Goal: Navigation & Orientation: Find specific page/section

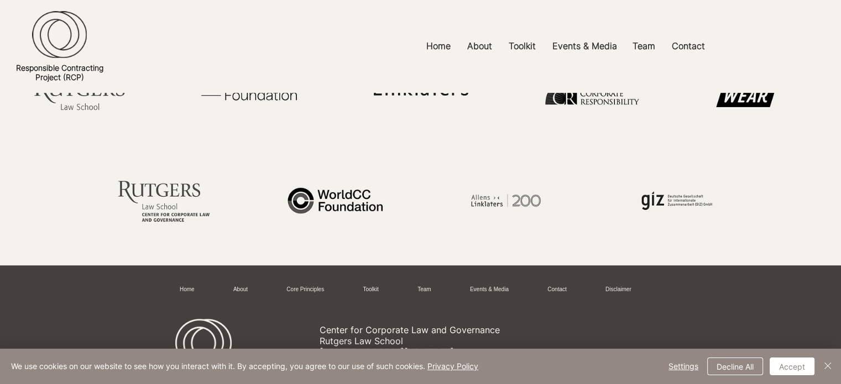
scroll to position [478, 0]
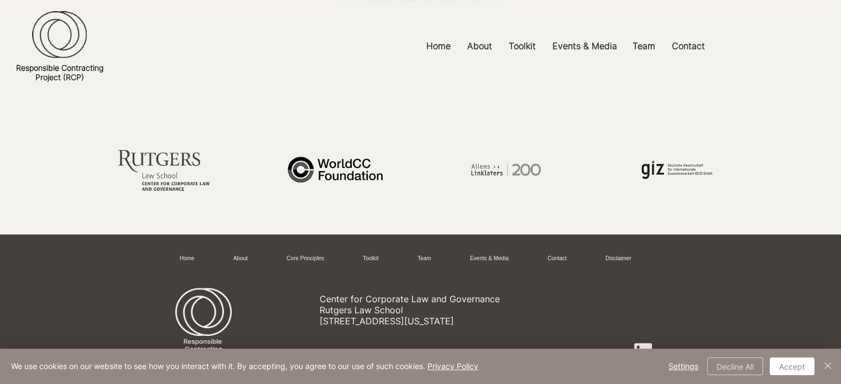
click at [729, 363] on button "Decline All" at bounding box center [735, 367] width 56 height 18
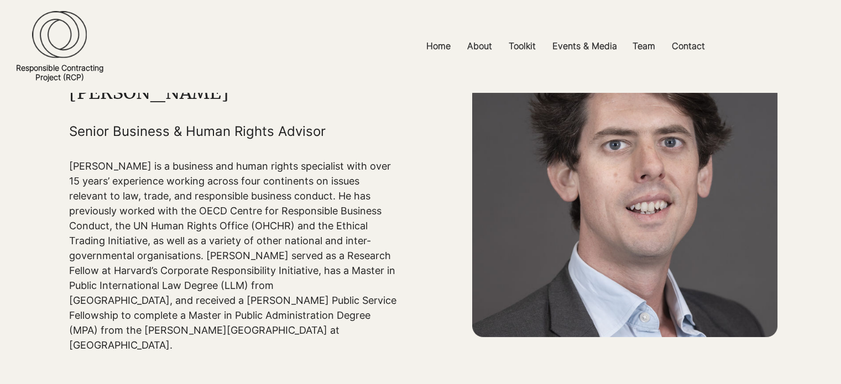
scroll to position [0, 0]
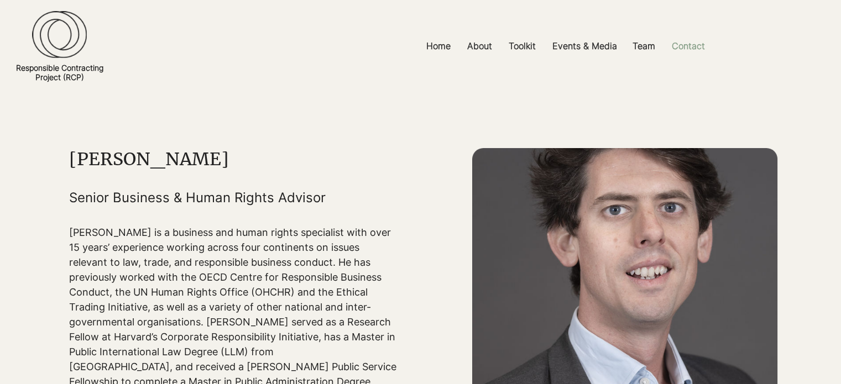
click at [688, 46] on p "Contact" at bounding box center [688, 46] width 44 height 25
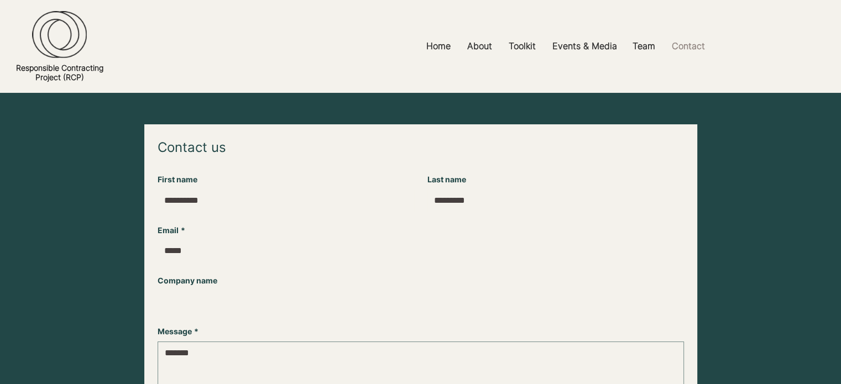
click at [779, 65] on div at bounding box center [420, 46] width 841 height 93
click at [436, 44] on p "Home" at bounding box center [438, 46] width 35 height 25
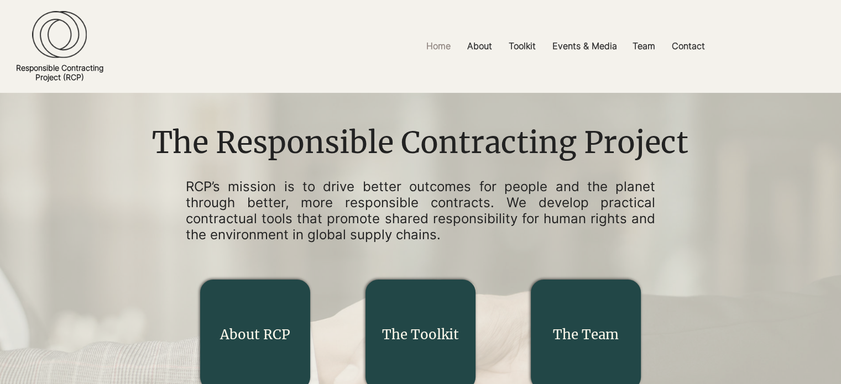
click at [604, 339] on link "The Team" at bounding box center [586, 334] width 66 height 17
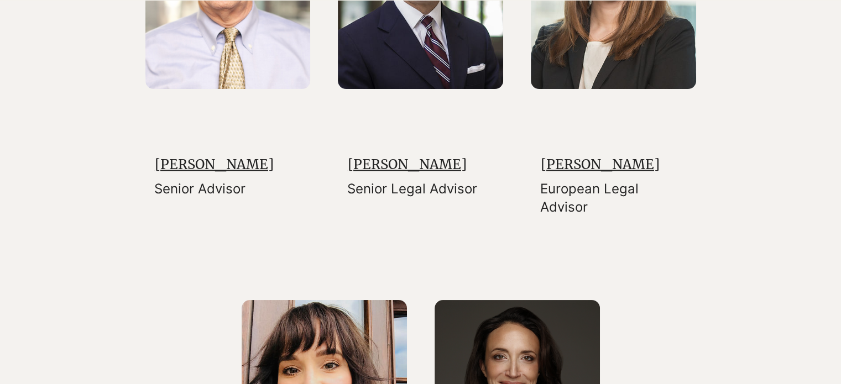
scroll to position [2036, 0]
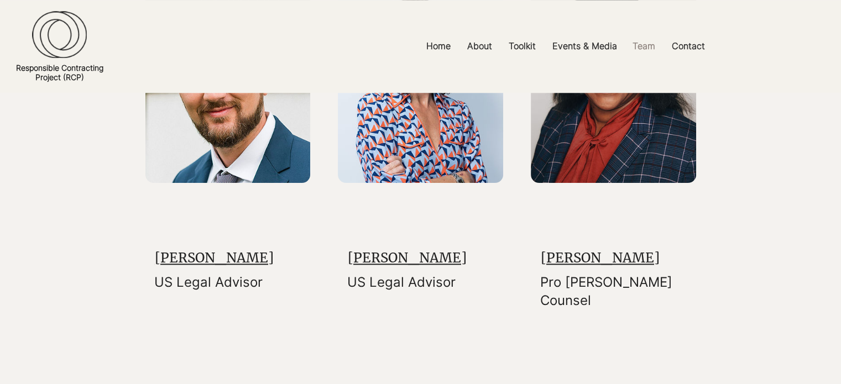
click at [746, 207] on div at bounding box center [420, 389] width 841 height 2588
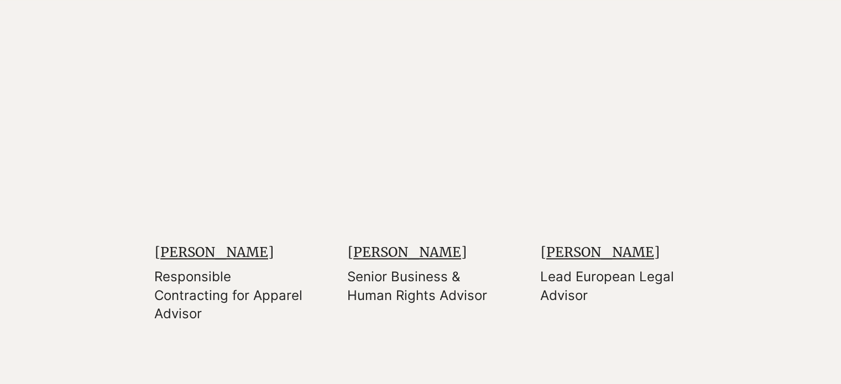
scroll to position [1526, 0]
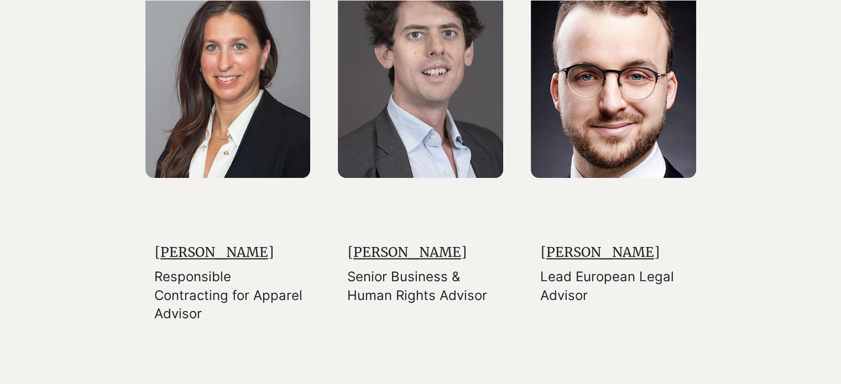
click at [233, 261] on link "[PERSON_NAME]" at bounding box center [214, 252] width 119 height 17
click at [240, 261] on link "[PERSON_NAME]" at bounding box center [214, 252] width 119 height 17
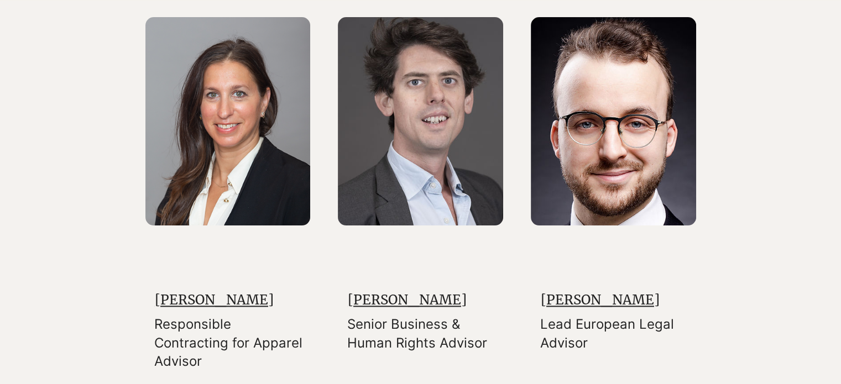
scroll to position [1514, 0]
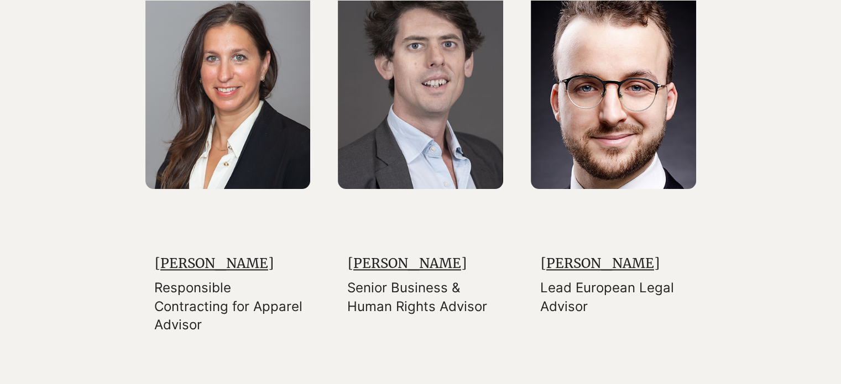
click at [219, 145] on img at bounding box center [227, 85] width 165 height 208
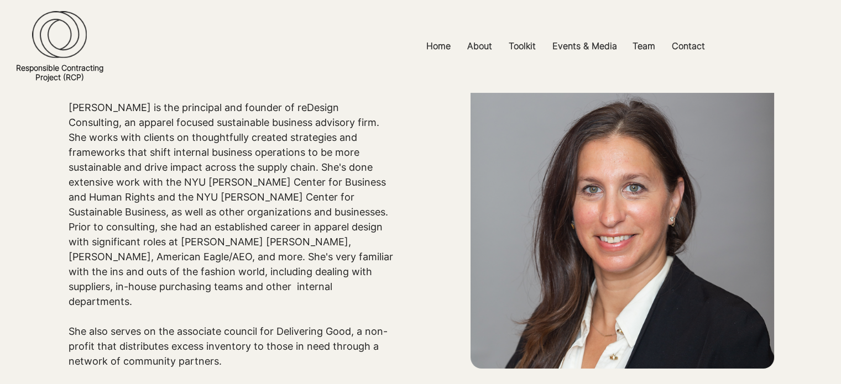
scroll to position [0, 0]
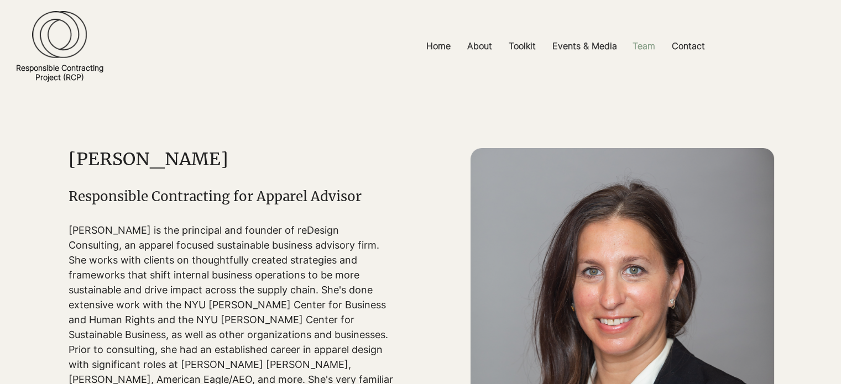
click at [651, 43] on p "Team" at bounding box center [644, 46] width 34 height 25
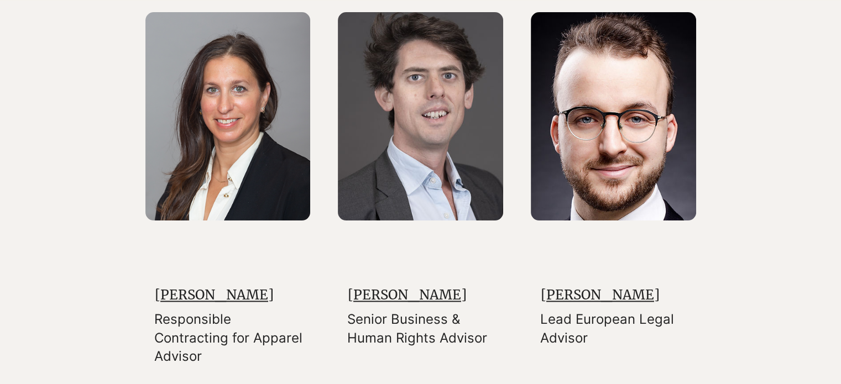
scroll to position [1487, 0]
